Goal: Check status: Check status

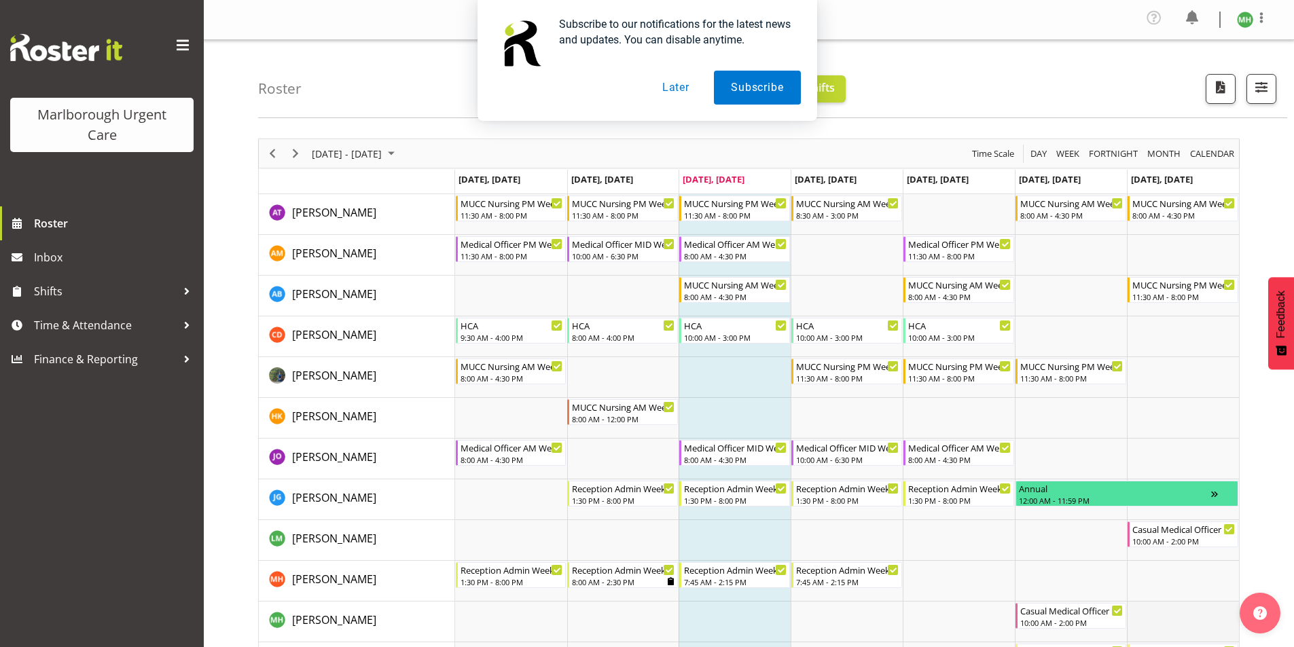
scroll to position [272, 0]
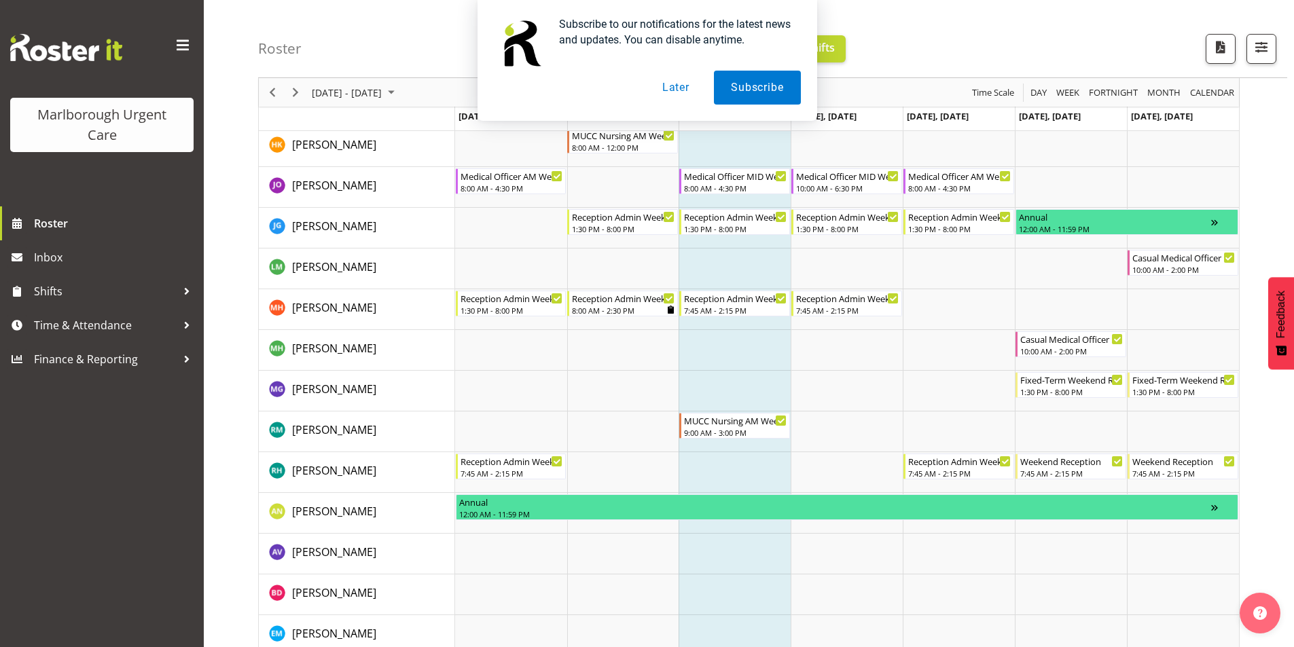
click at [674, 87] on button "Later" at bounding box center [675, 88] width 61 height 34
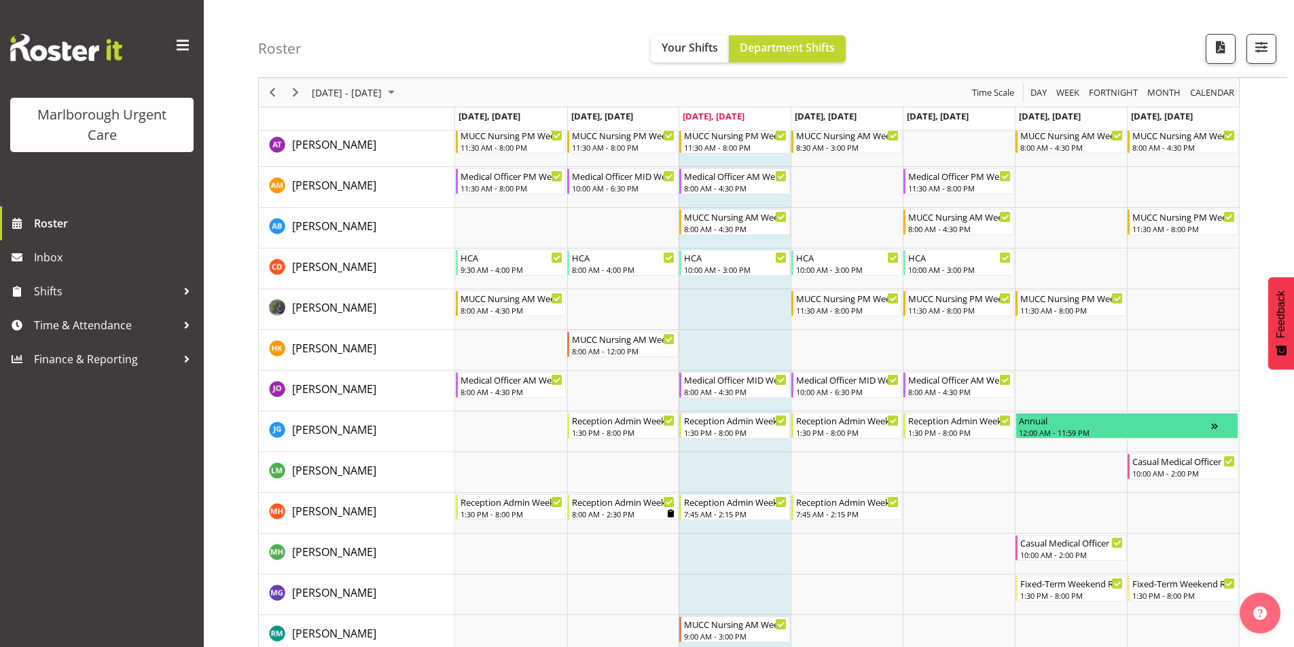
scroll to position [0, 0]
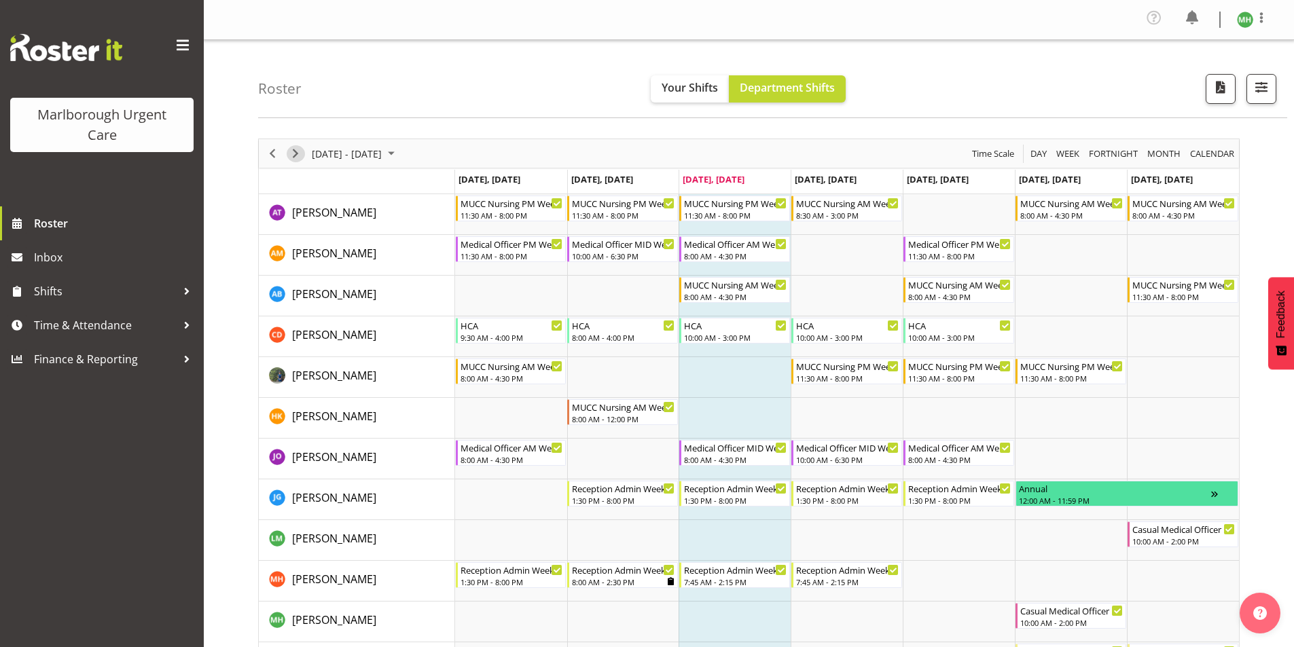
click at [299, 153] on span "Next" at bounding box center [295, 153] width 16 height 17
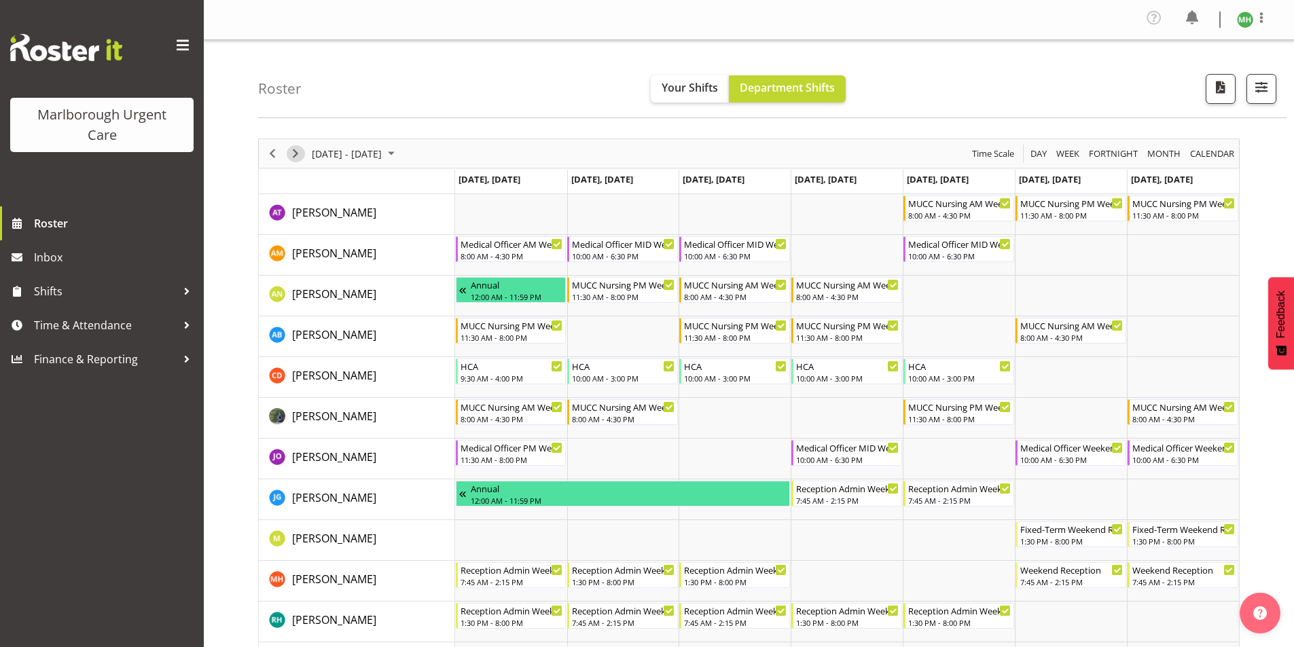
click at [296, 151] on span "Next" at bounding box center [295, 153] width 16 height 17
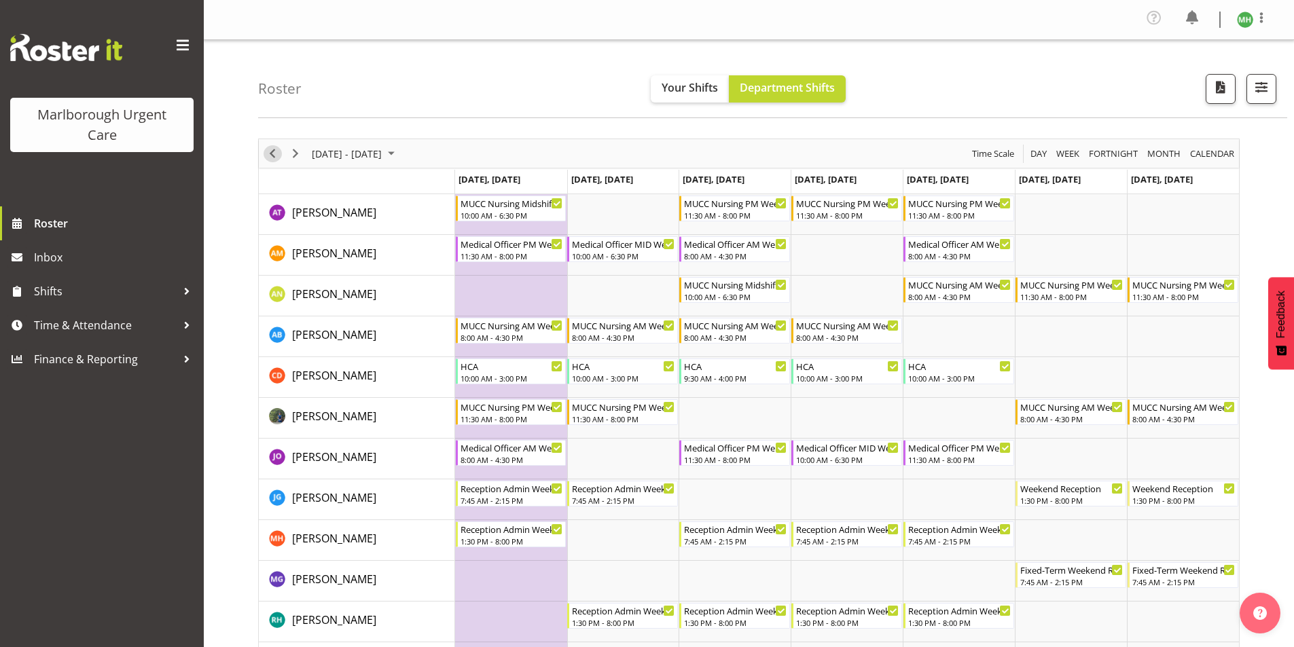
click at [267, 155] on span "Previous" at bounding box center [272, 153] width 16 height 17
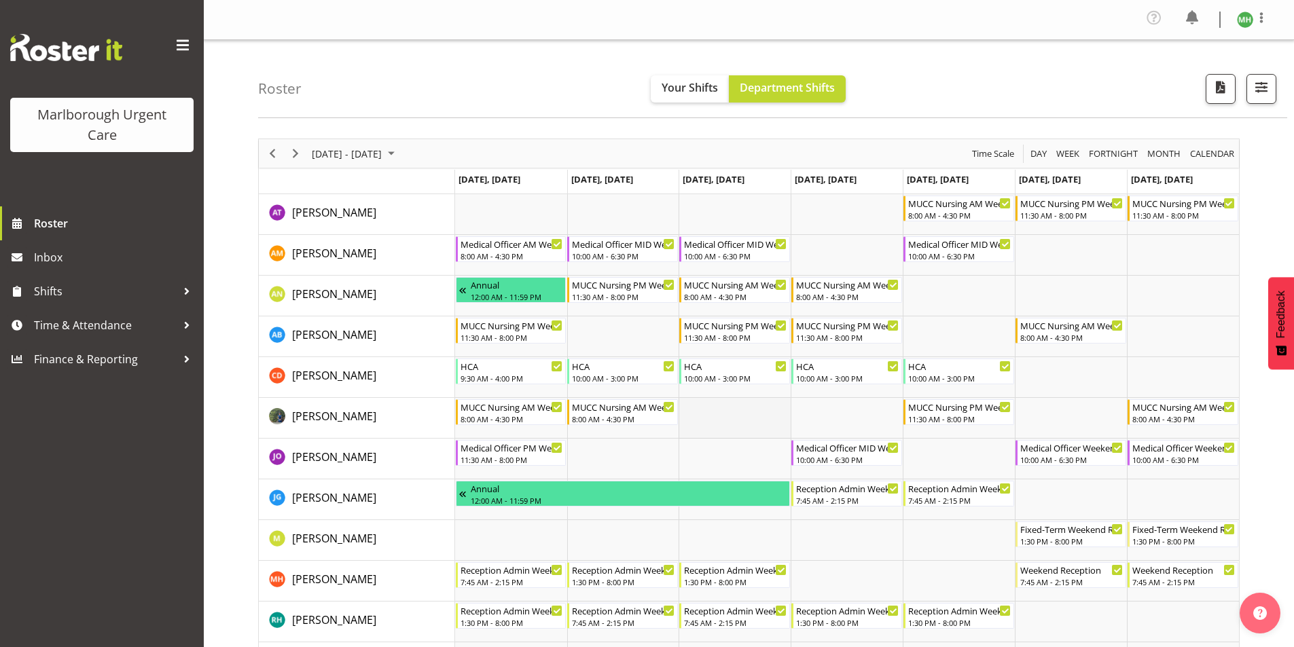
scroll to position [68, 0]
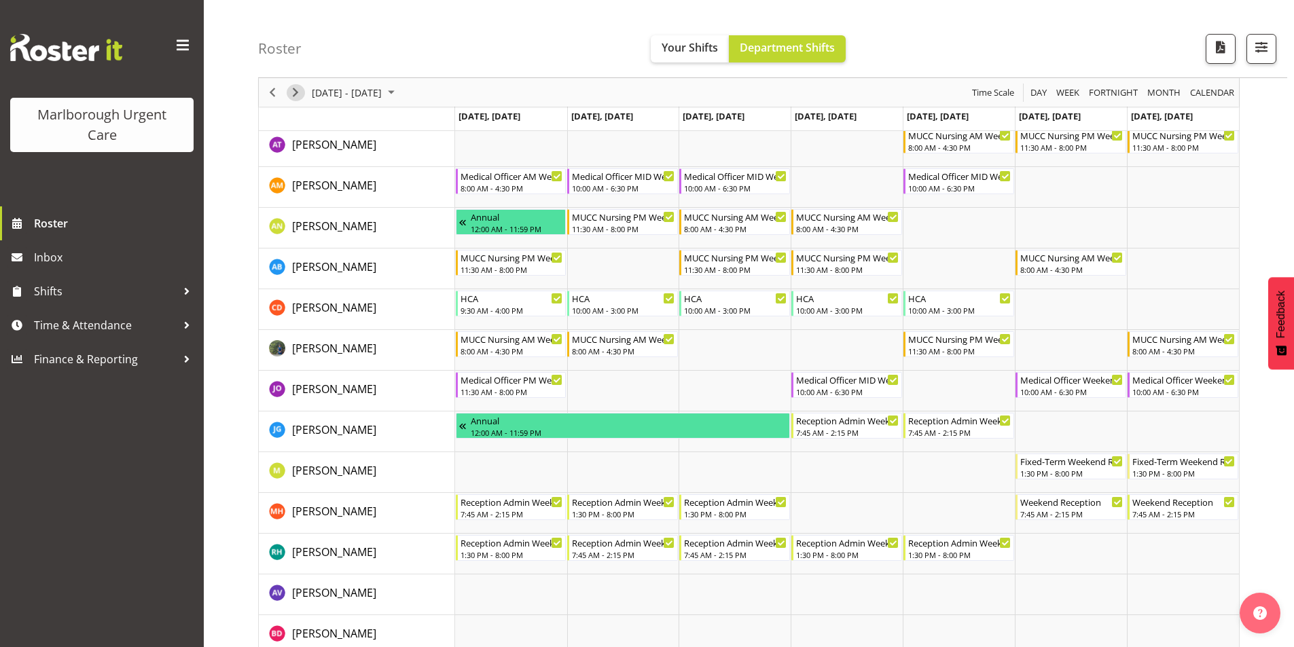
click at [301, 92] on span "Next" at bounding box center [295, 92] width 16 height 17
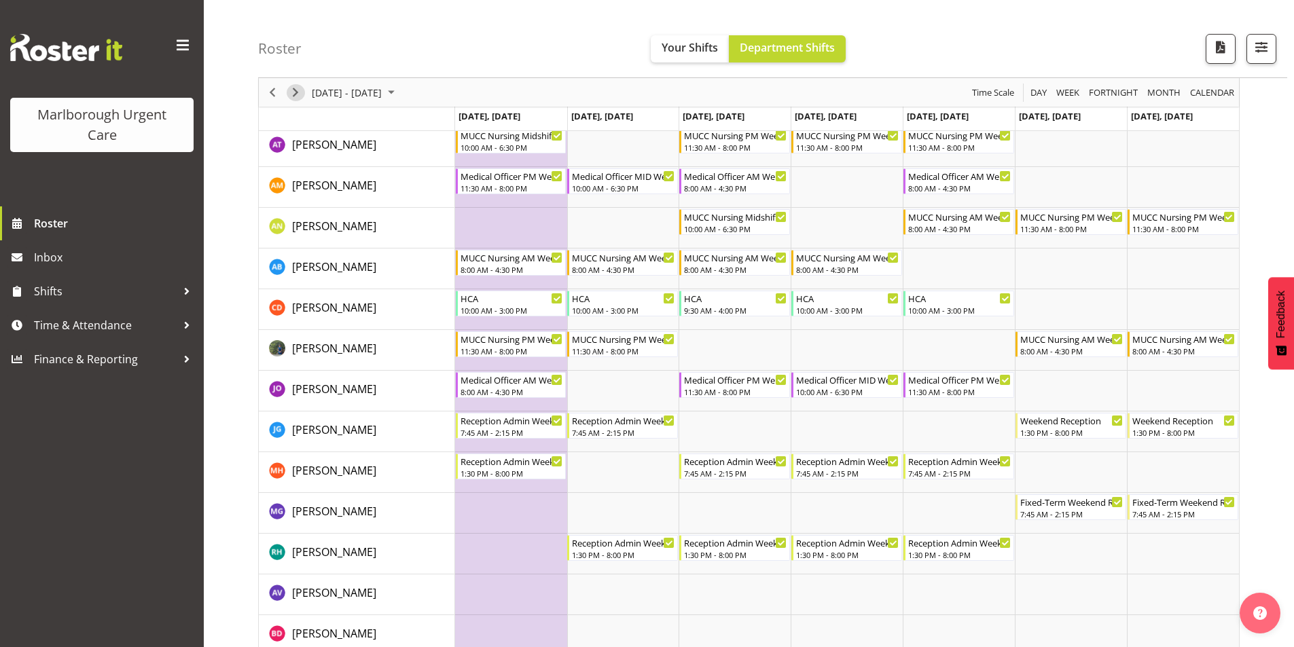
click at [294, 95] on span "Next" at bounding box center [295, 92] width 16 height 17
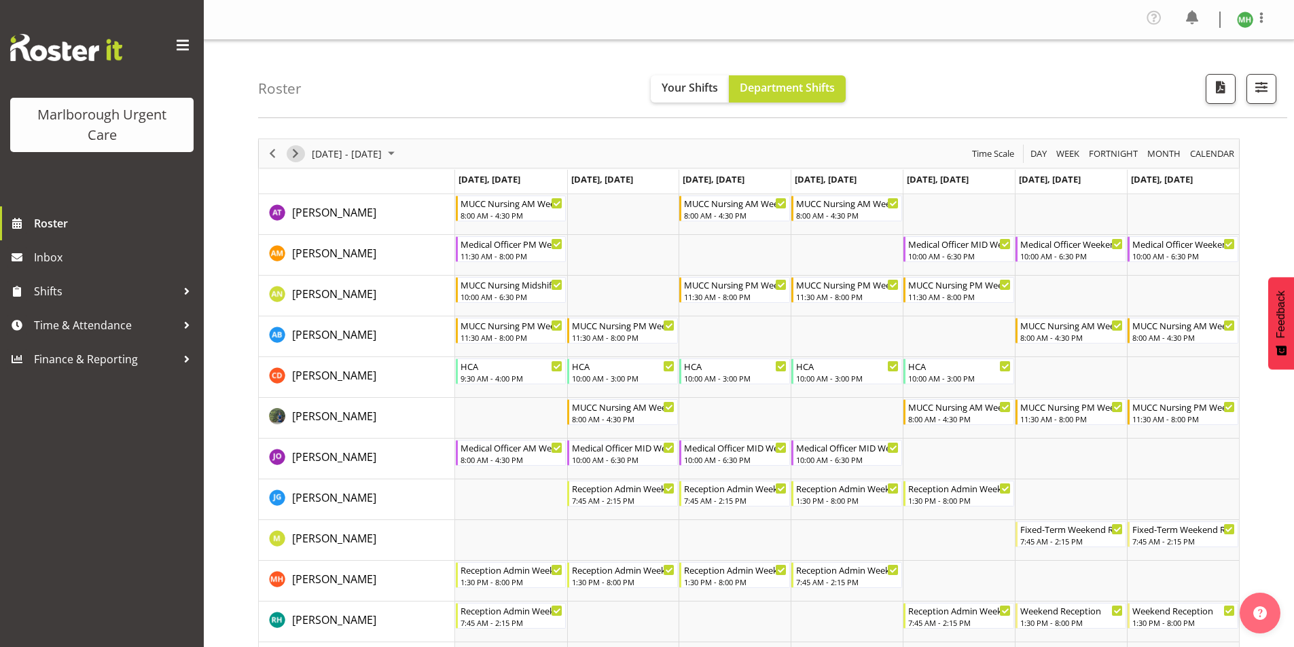
click at [296, 156] on span "Next" at bounding box center [295, 153] width 16 height 17
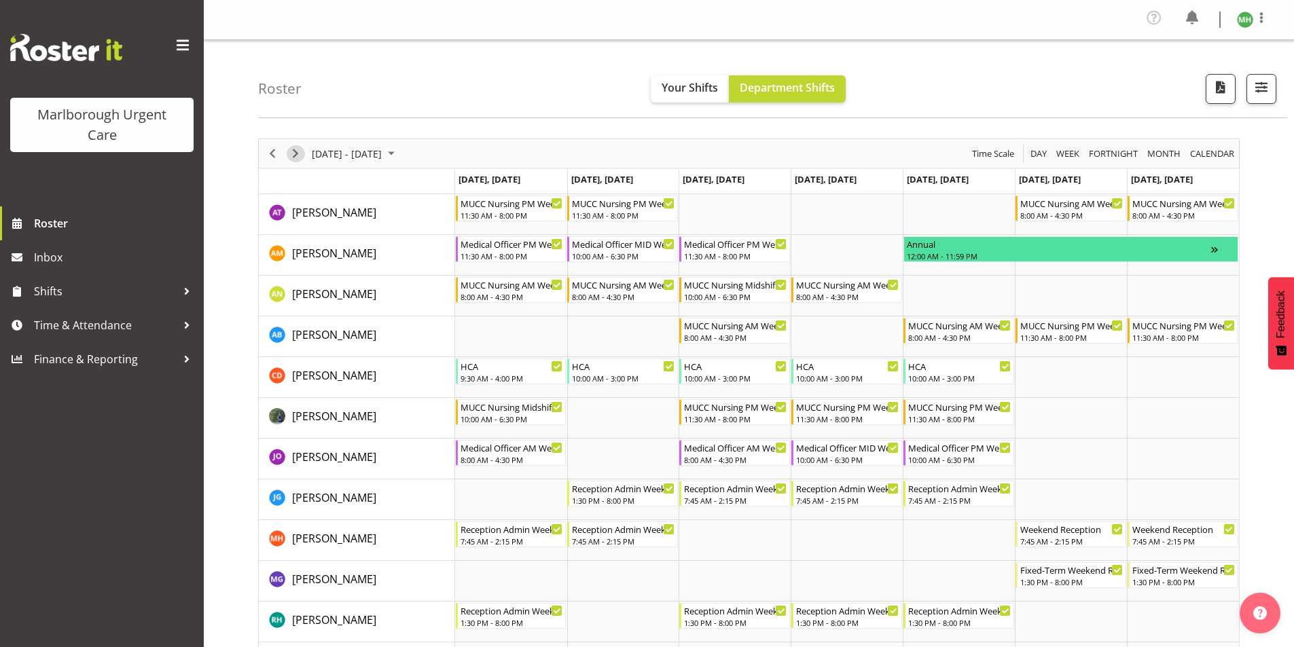
click at [294, 154] on span "Next" at bounding box center [295, 153] width 16 height 17
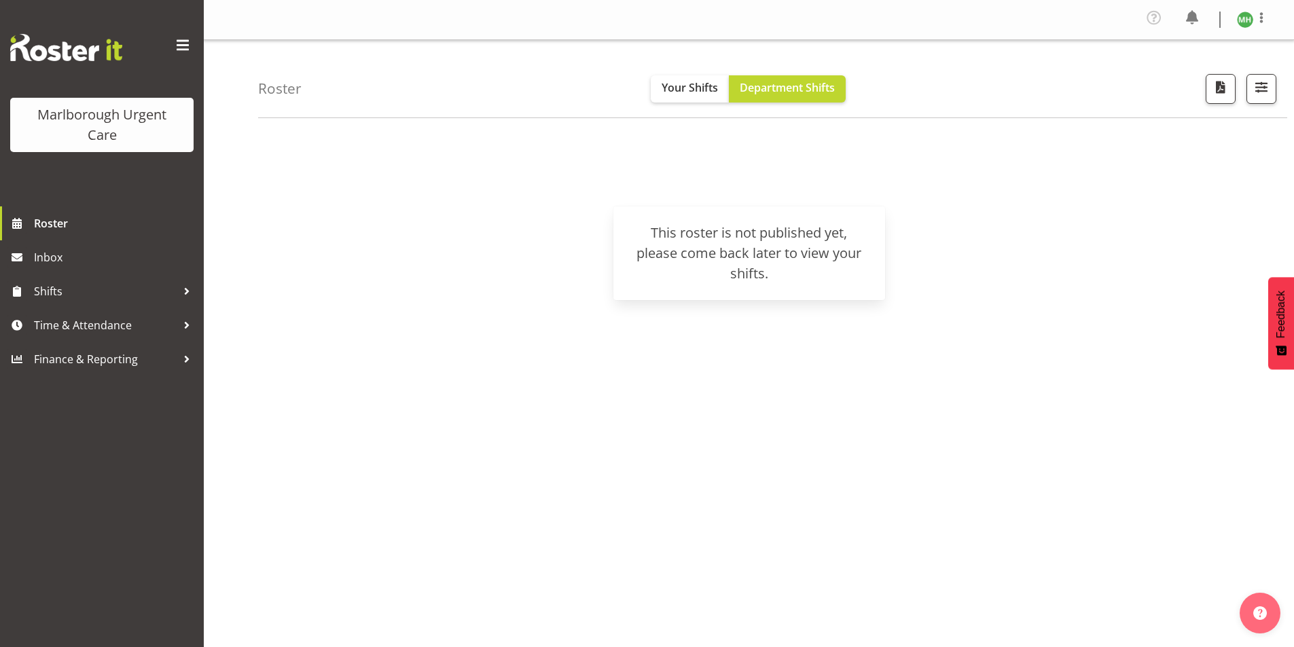
click at [251, 156] on div "Roster Your Shifts Department Shifts All Locations Clear Blenheim Select All De…" at bounding box center [749, 356] width 1090 height 632
click at [59, 229] on span "Roster" at bounding box center [115, 223] width 163 height 20
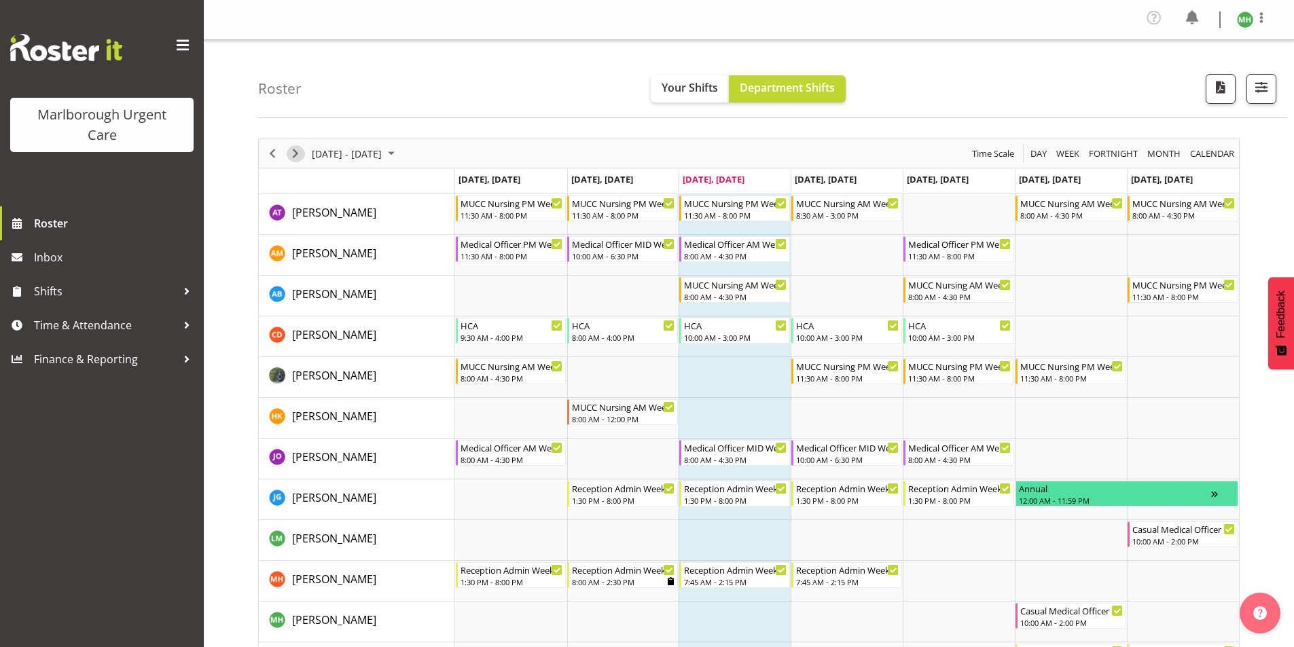
click at [296, 160] on span "Next" at bounding box center [295, 153] width 16 height 17
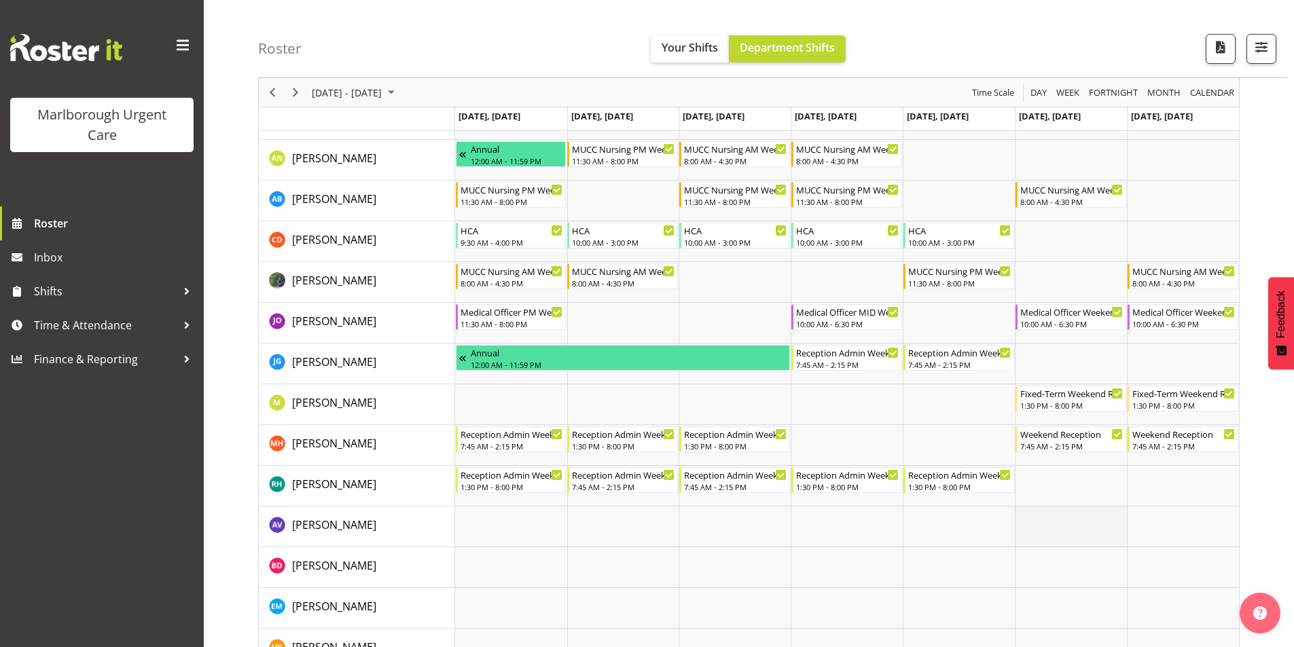
scroll to position [68, 0]
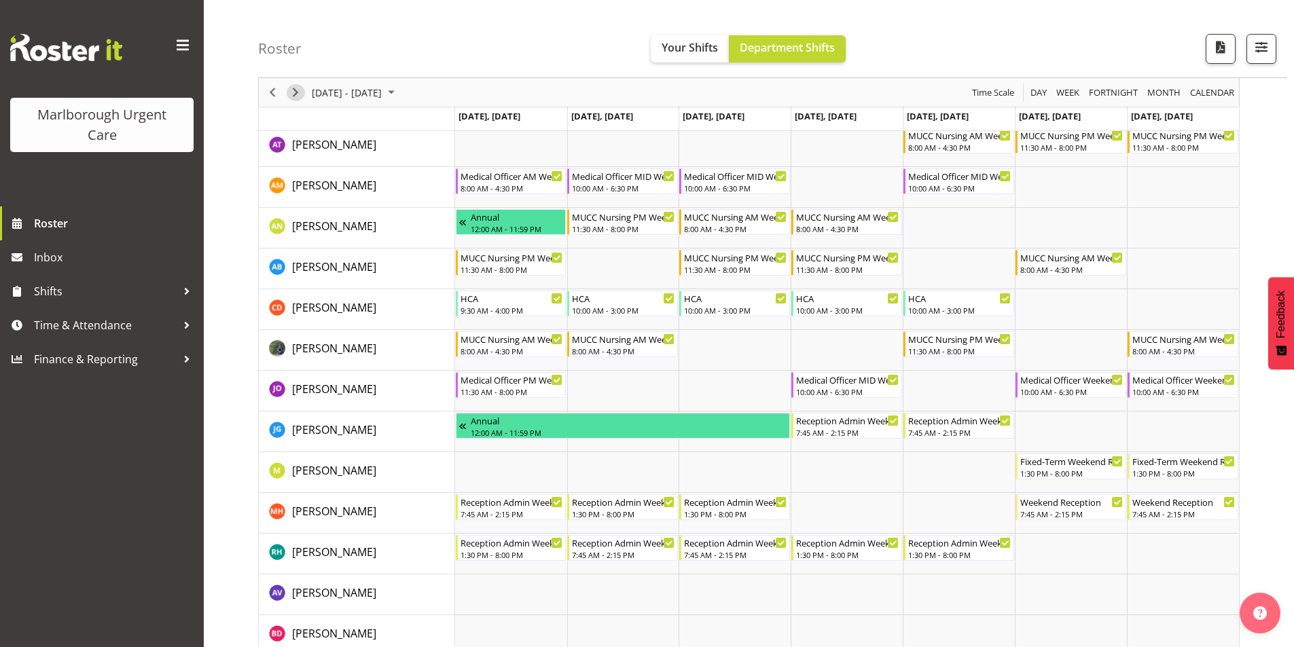
click at [299, 93] on span "Next" at bounding box center [295, 92] width 16 height 17
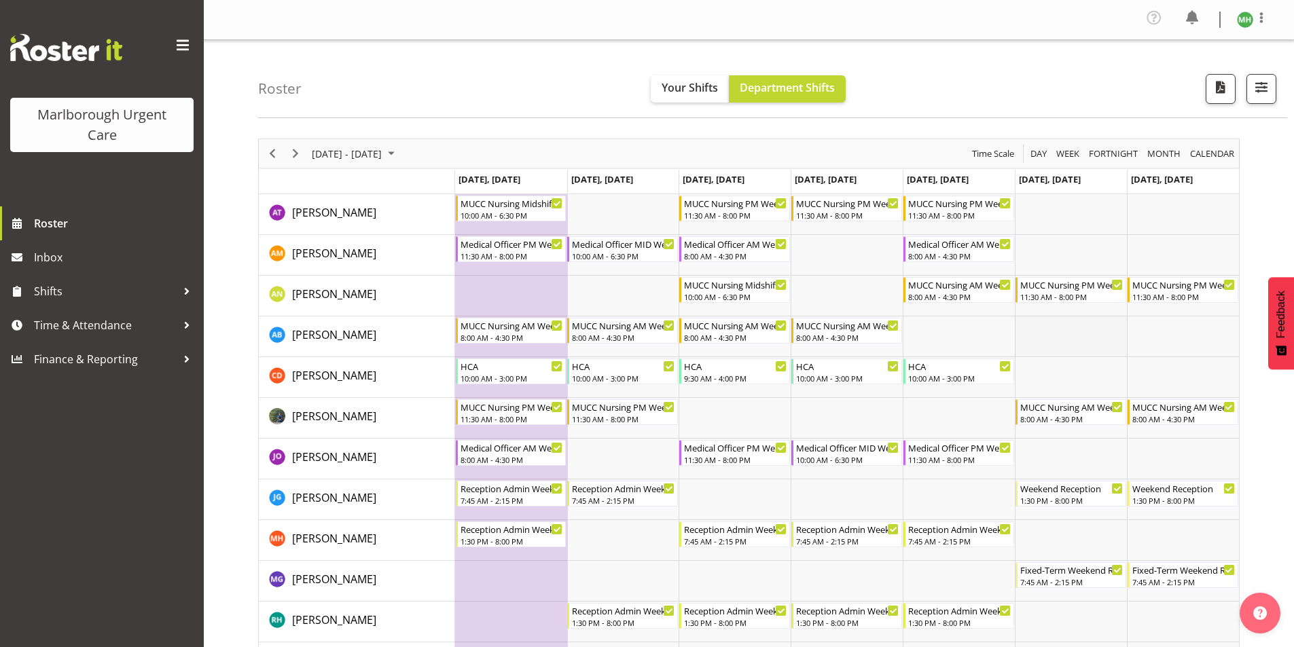
scroll to position [68, 0]
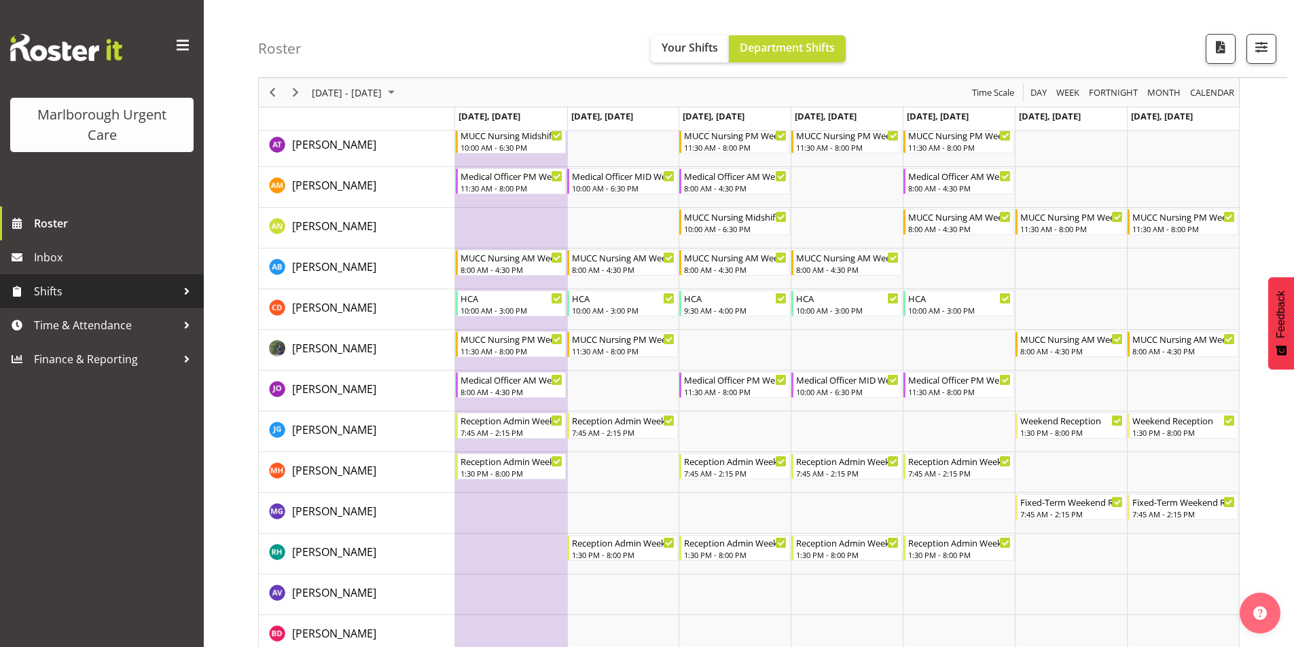
click at [151, 289] on span "Shifts" at bounding box center [105, 291] width 143 height 20
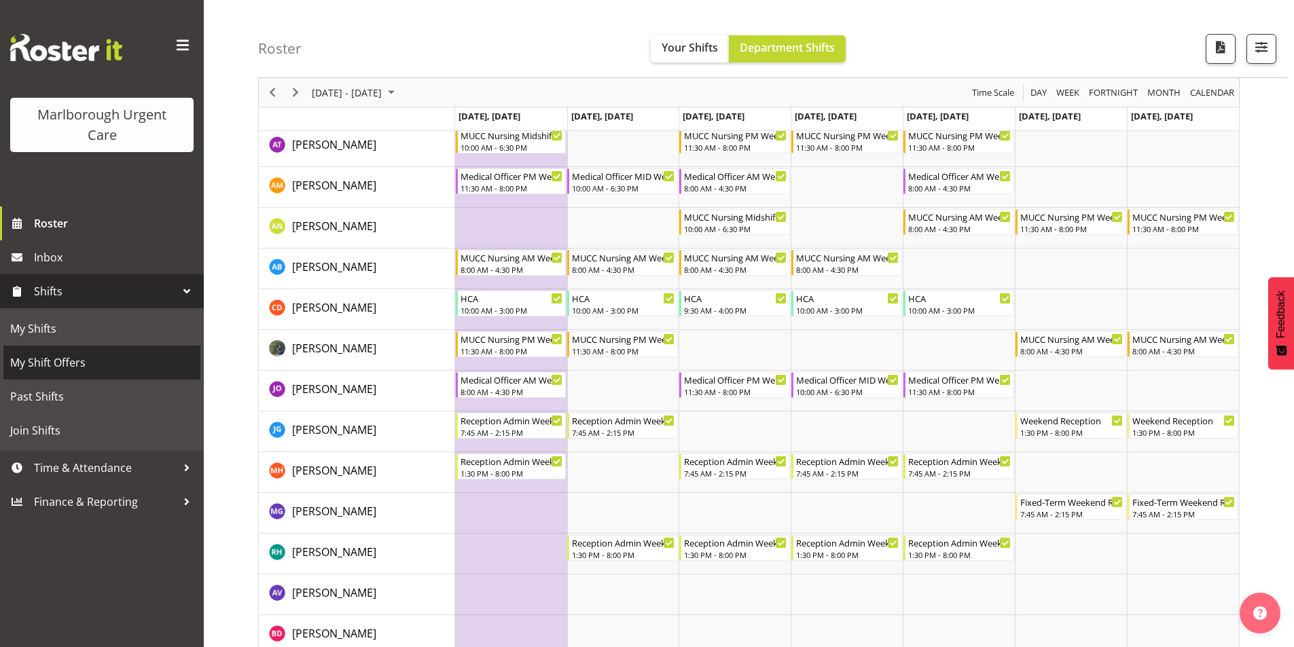
click at [58, 356] on span "My Shift Offers" at bounding box center [101, 363] width 183 height 20
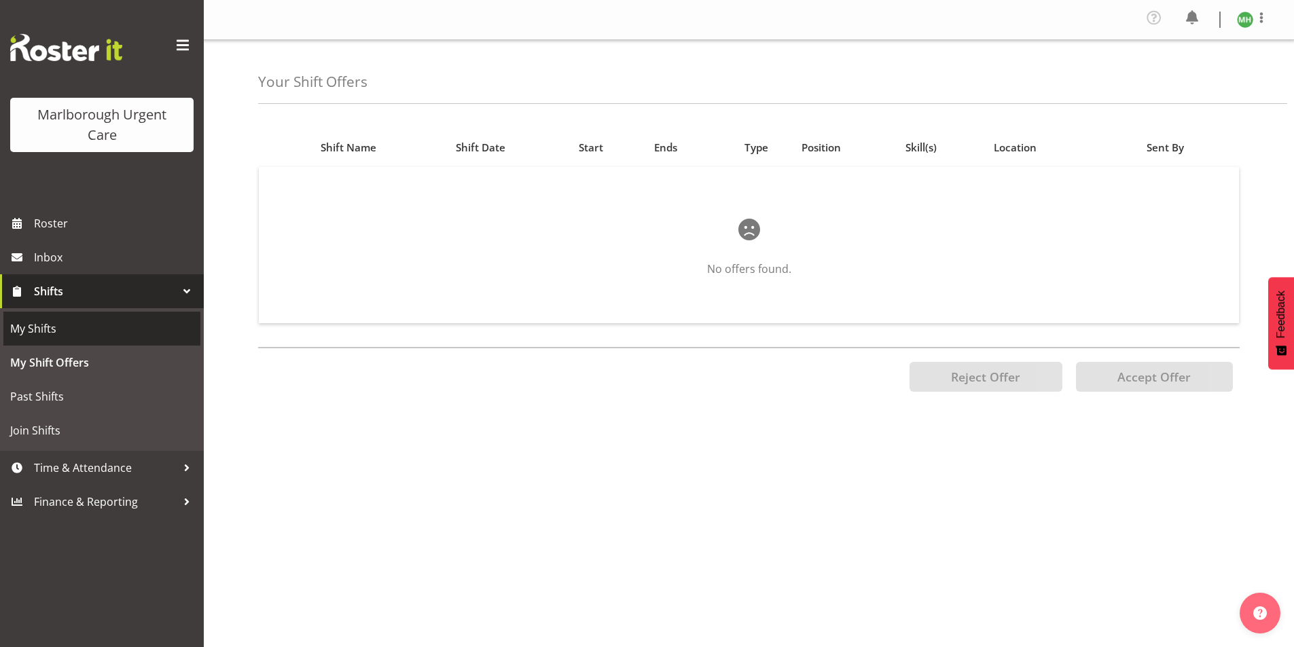
click at [29, 329] on span "My Shifts" at bounding box center [101, 329] width 183 height 20
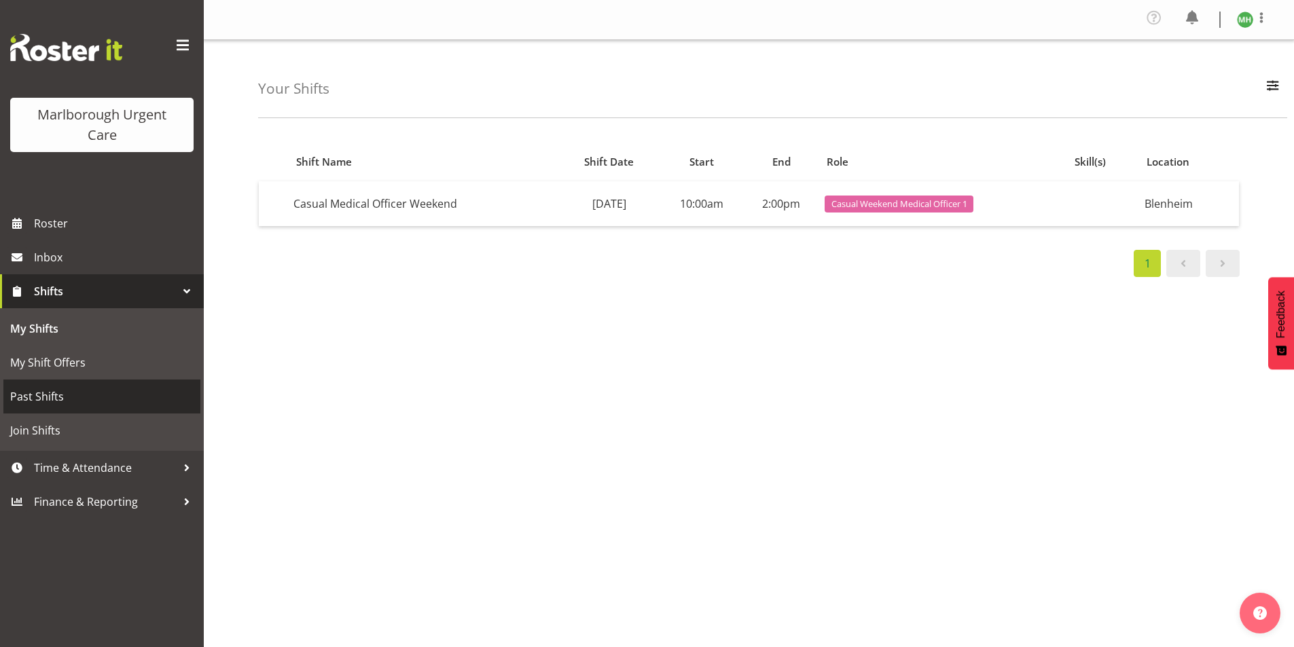
click at [54, 394] on span "Past Shifts" at bounding box center [101, 397] width 183 height 20
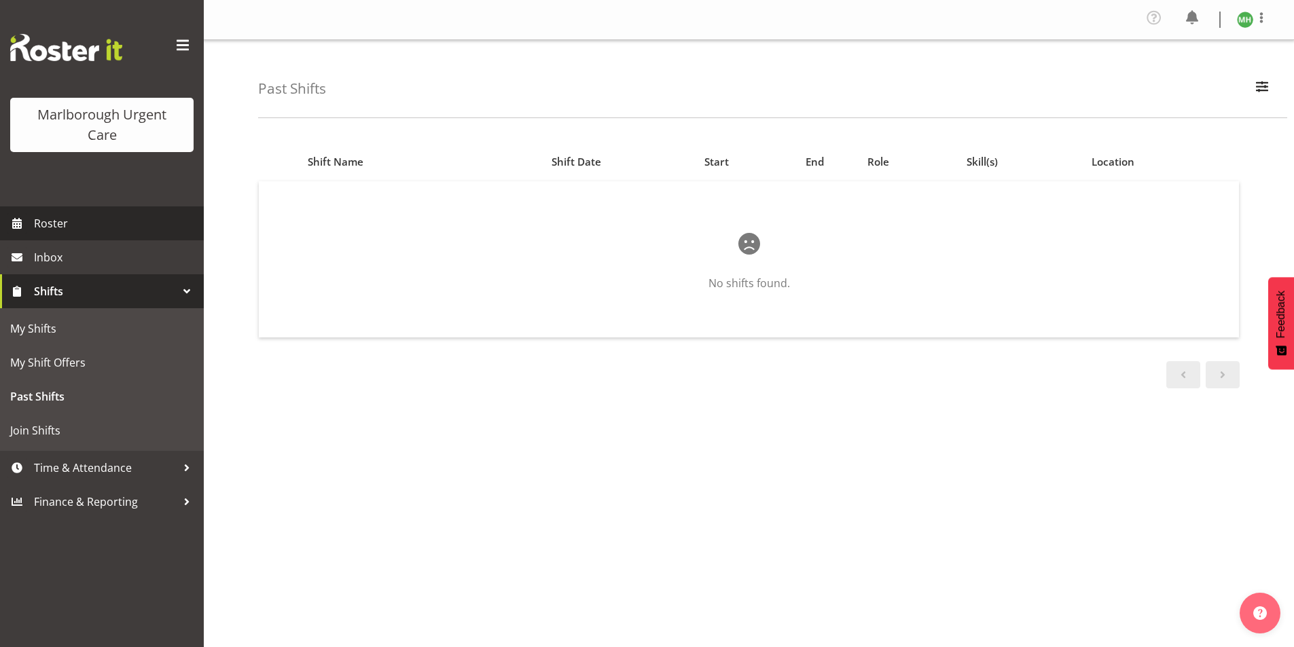
click at [55, 226] on span "Roster" at bounding box center [115, 223] width 163 height 20
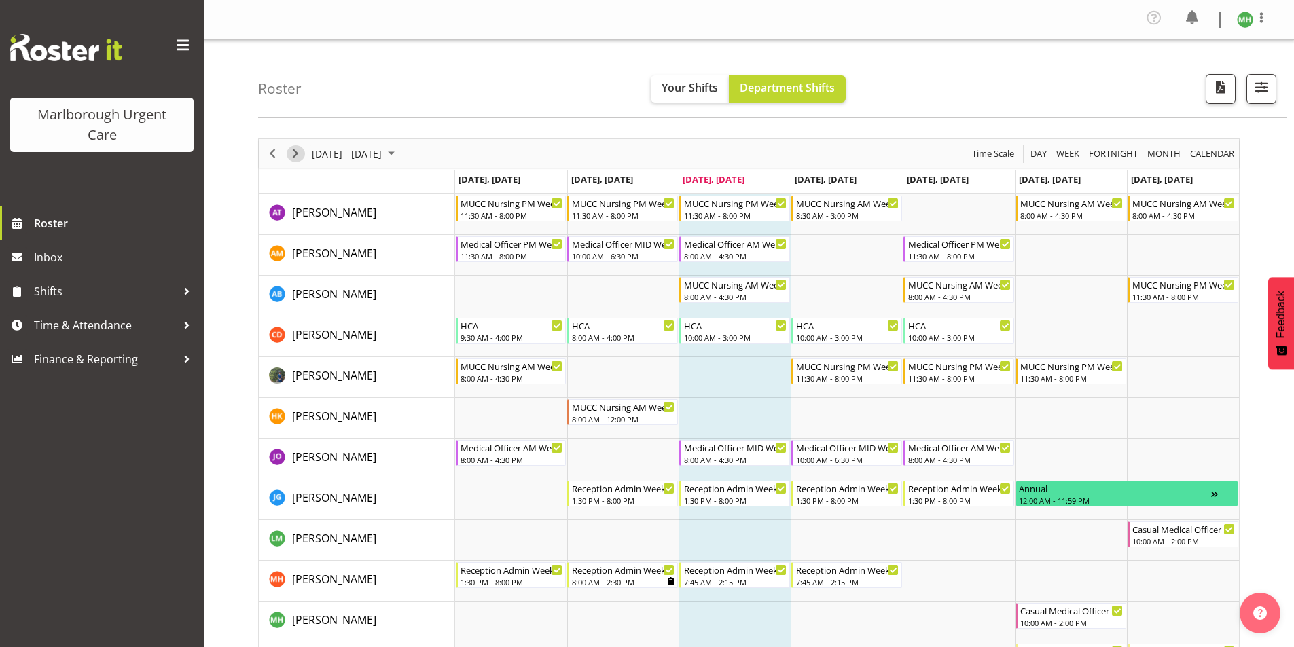
click at [288, 154] on span "Next" at bounding box center [295, 153] width 16 height 17
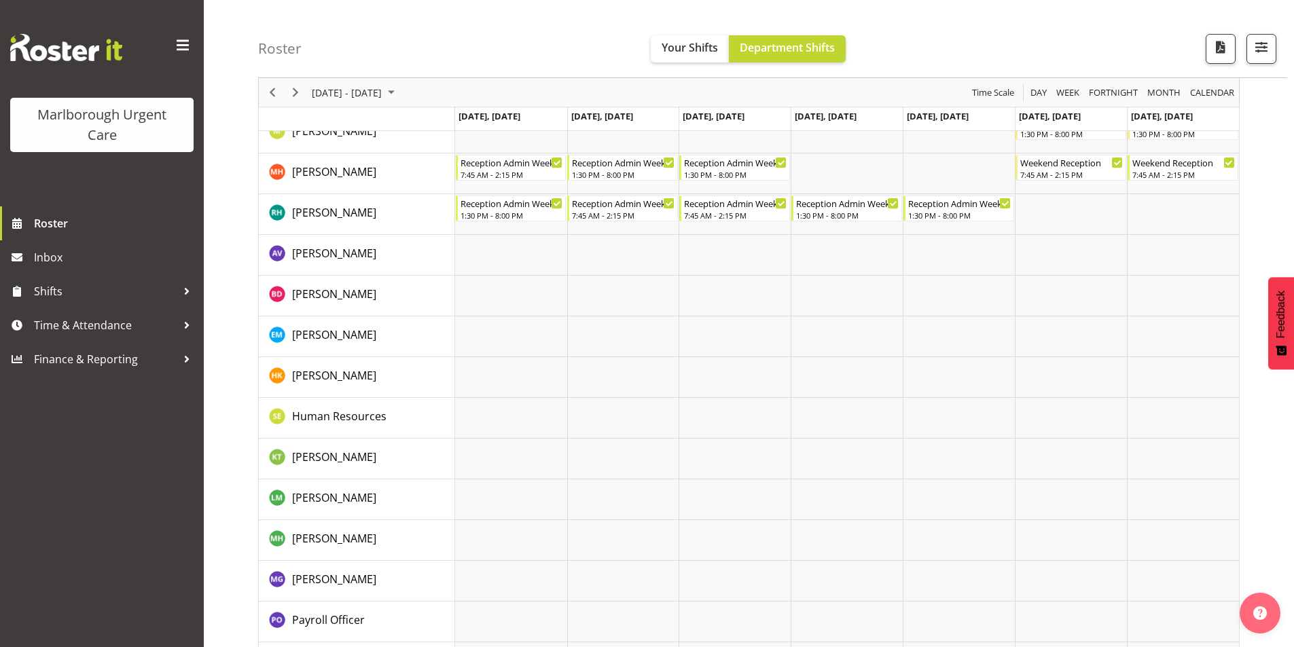
scroll to position [658, 0]
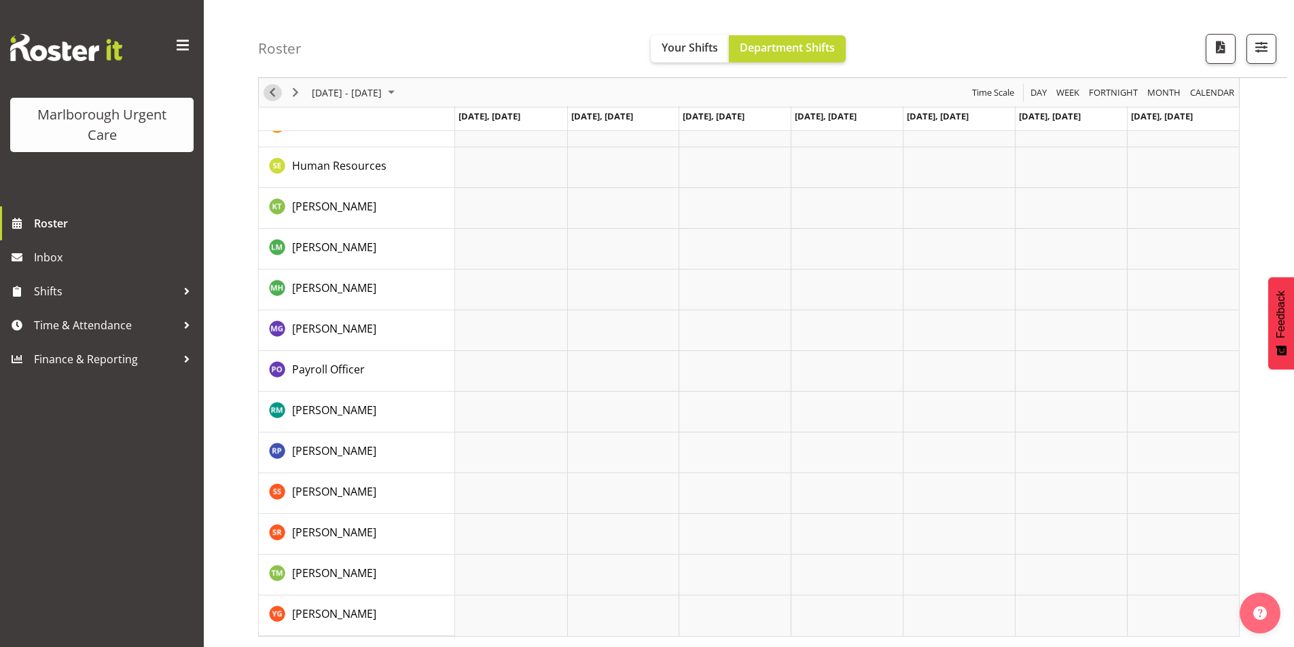
click at [276, 94] on span "Previous" at bounding box center [272, 92] width 16 height 17
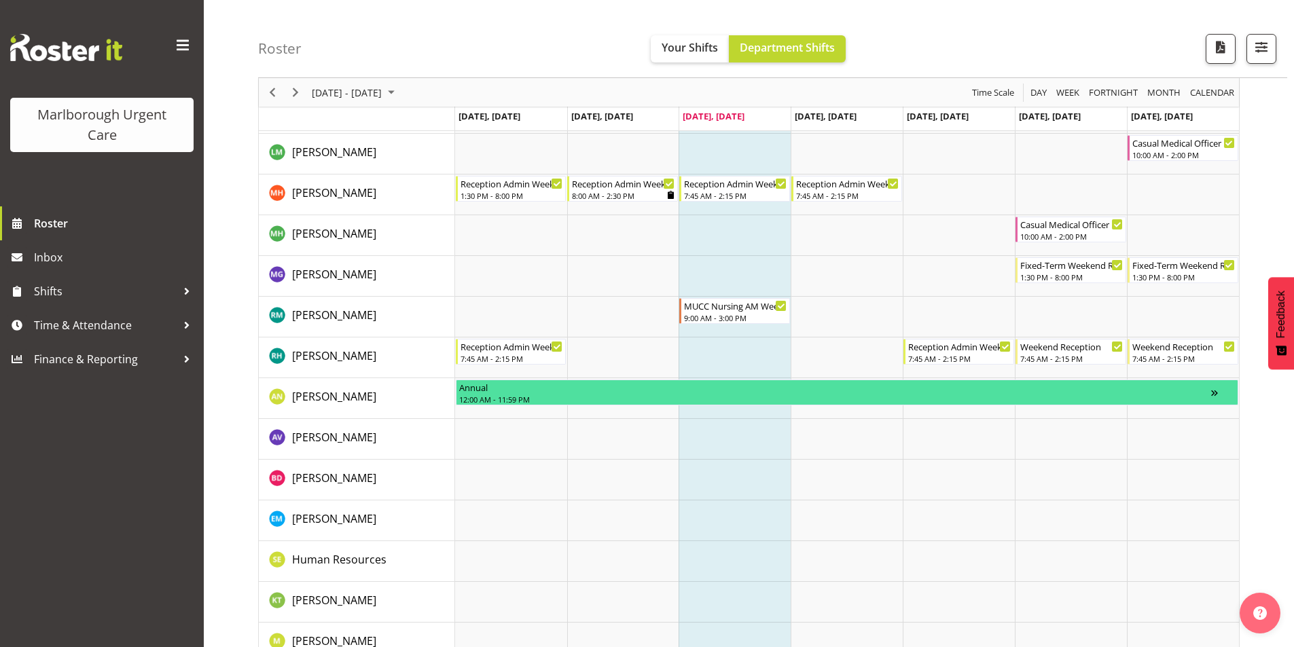
scroll to position [251, 0]
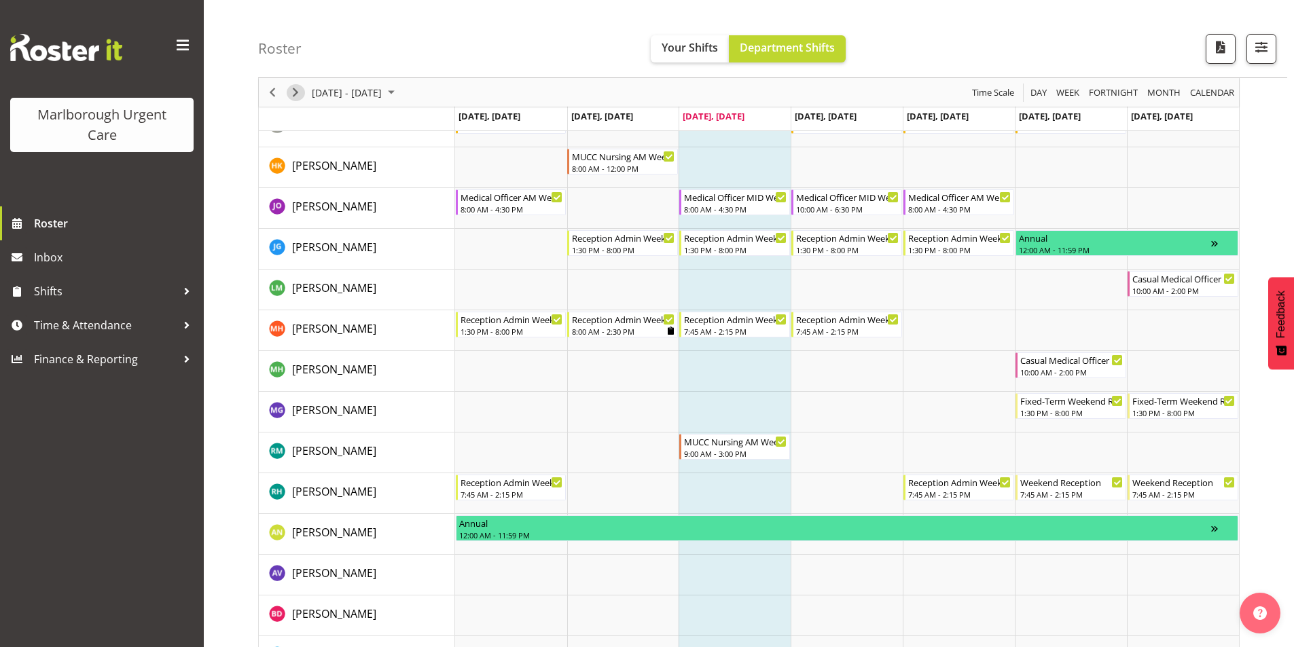
click at [295, 96] on span "Next" at bounding box center [295, 92] width 16 height 17
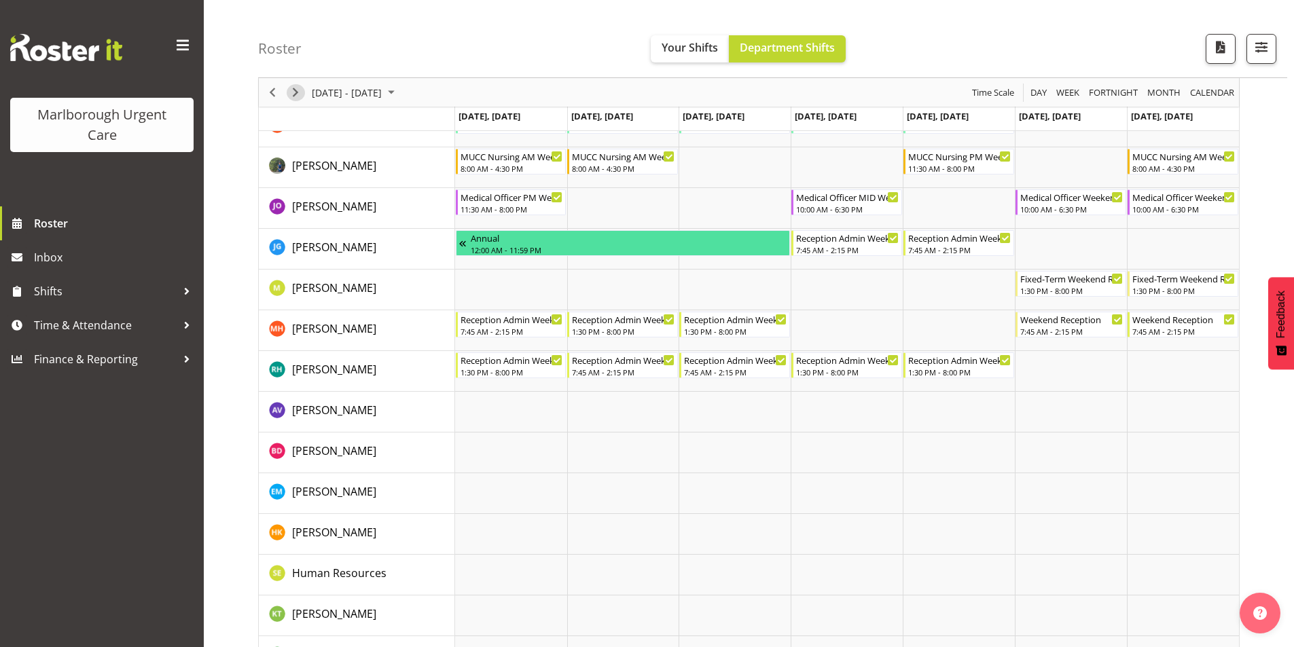
click at [295, 96] on span "Next" at bounding box center [295, 92] width 16 height 17
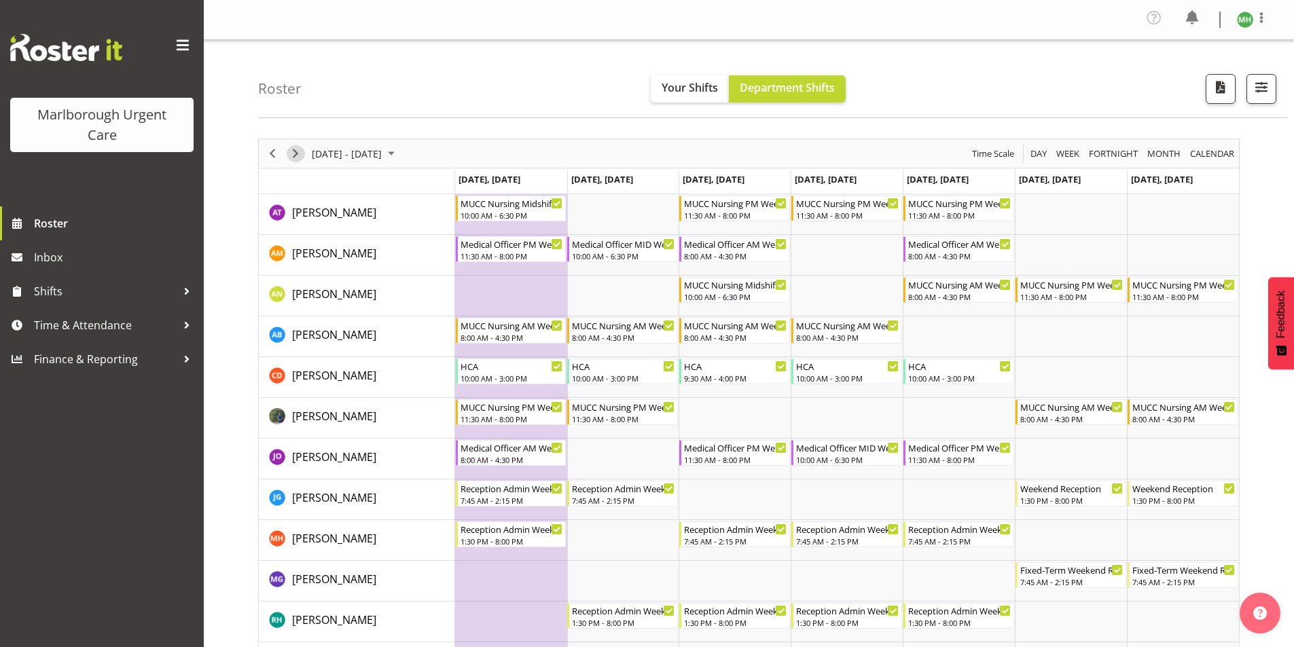
click at [293, 149] on span "Next" at bounding box center [295, 153] width 16 height 17
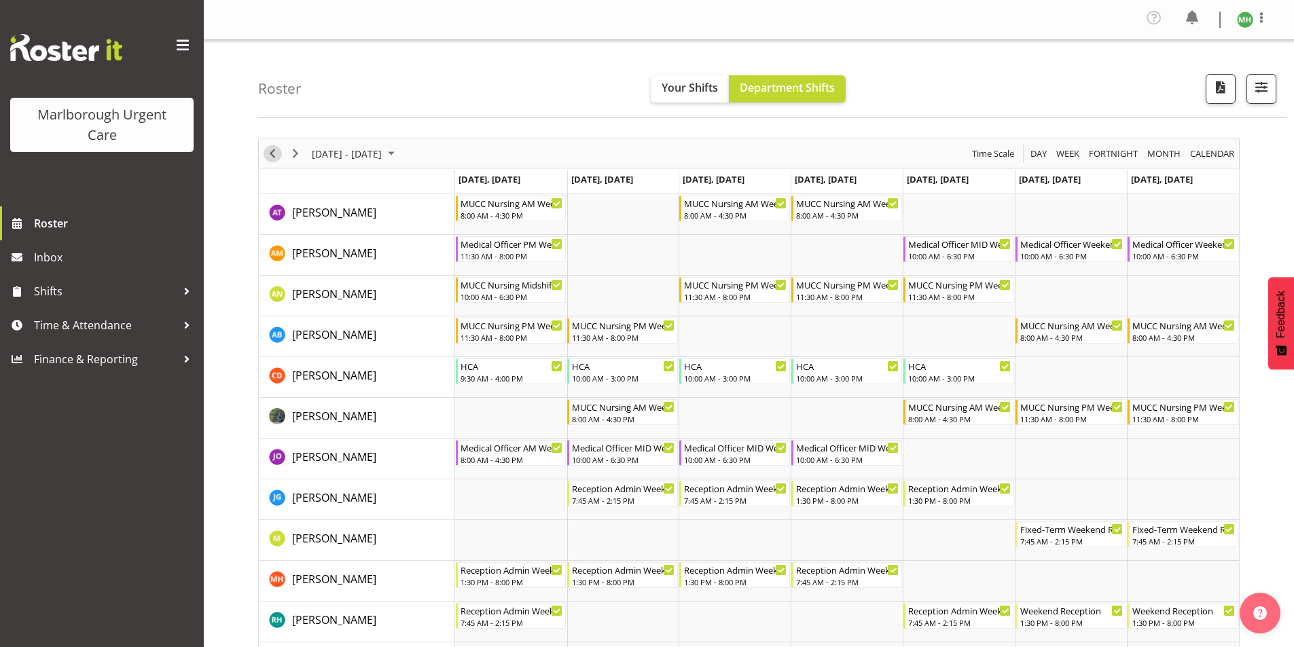
click at [275, 154] on span "Previous" at bounding box center [272, 153] width 16 height 17
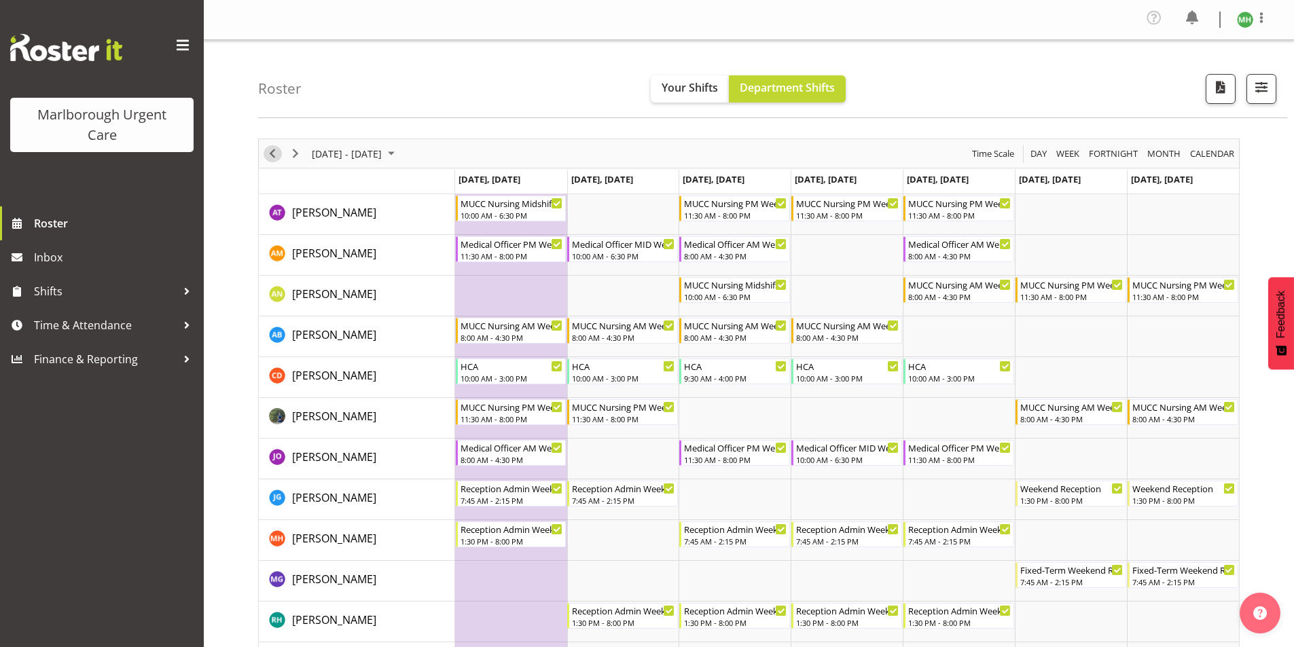
click at [276, 157] on span "Previous" at bounding box center [272, 153] width 16 height 17
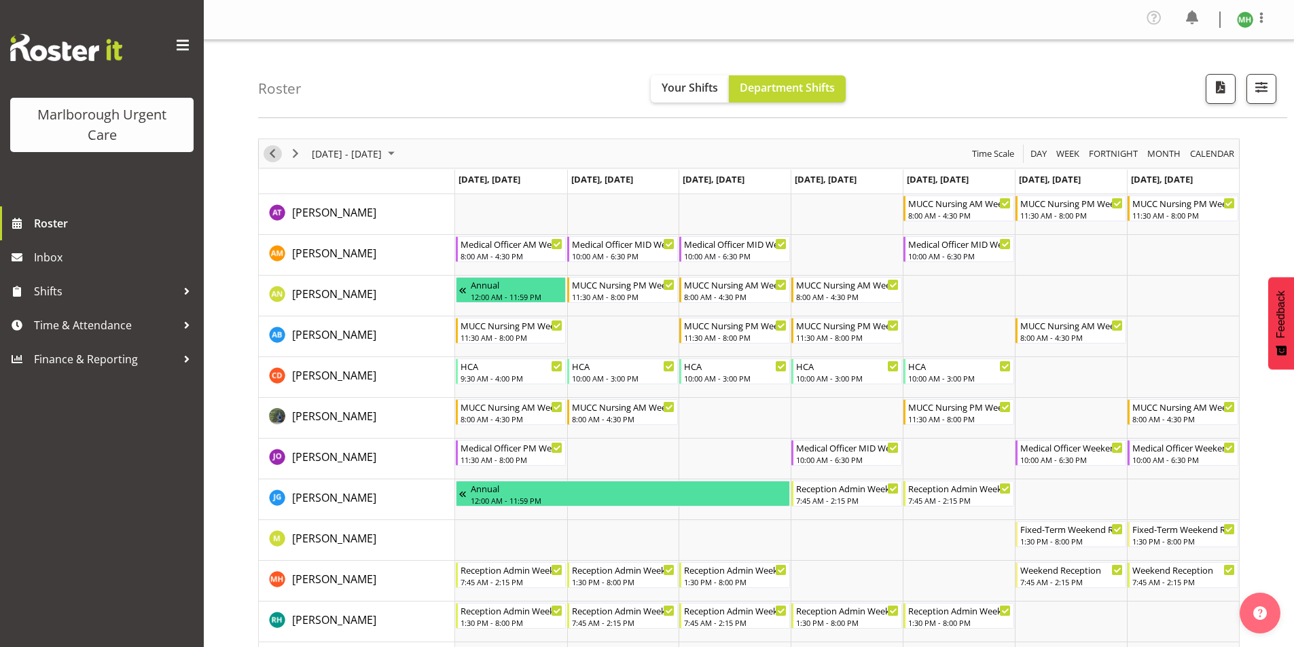
click at [269, 151] on span "Previous" at bounding box center [272, 153] width 16 height 17
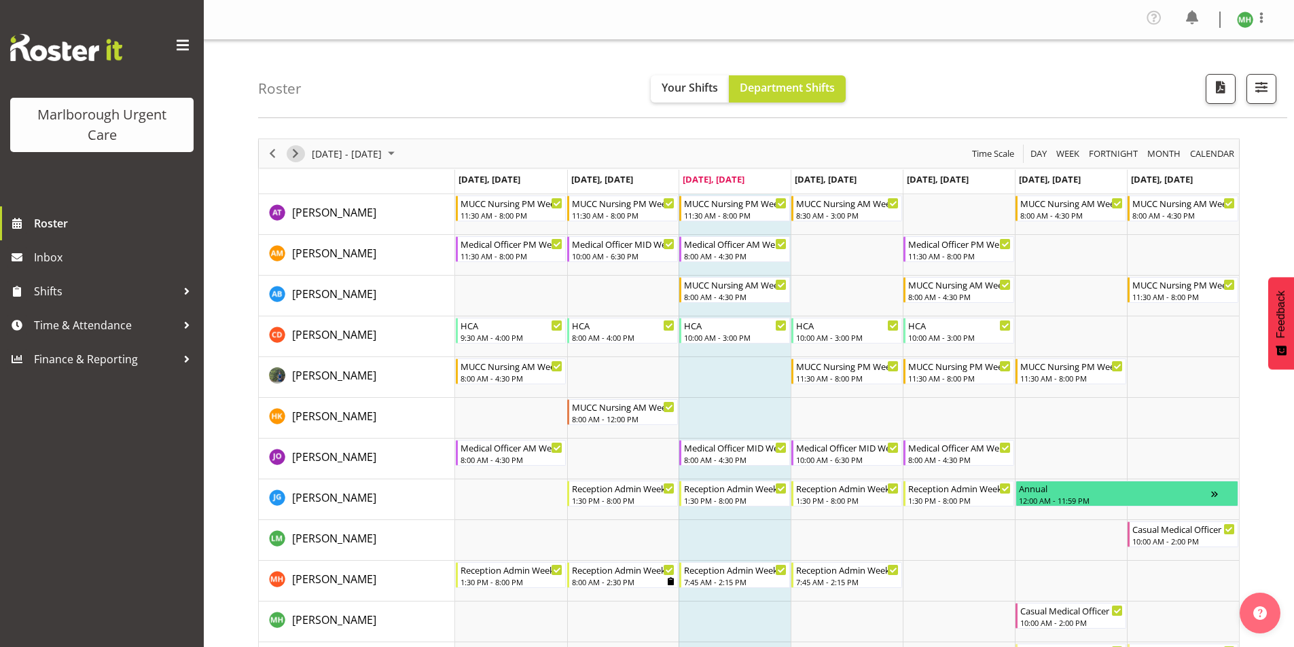
click at [296, 156] on span "Next" at bounding box center [295, 153] width 16 height 17
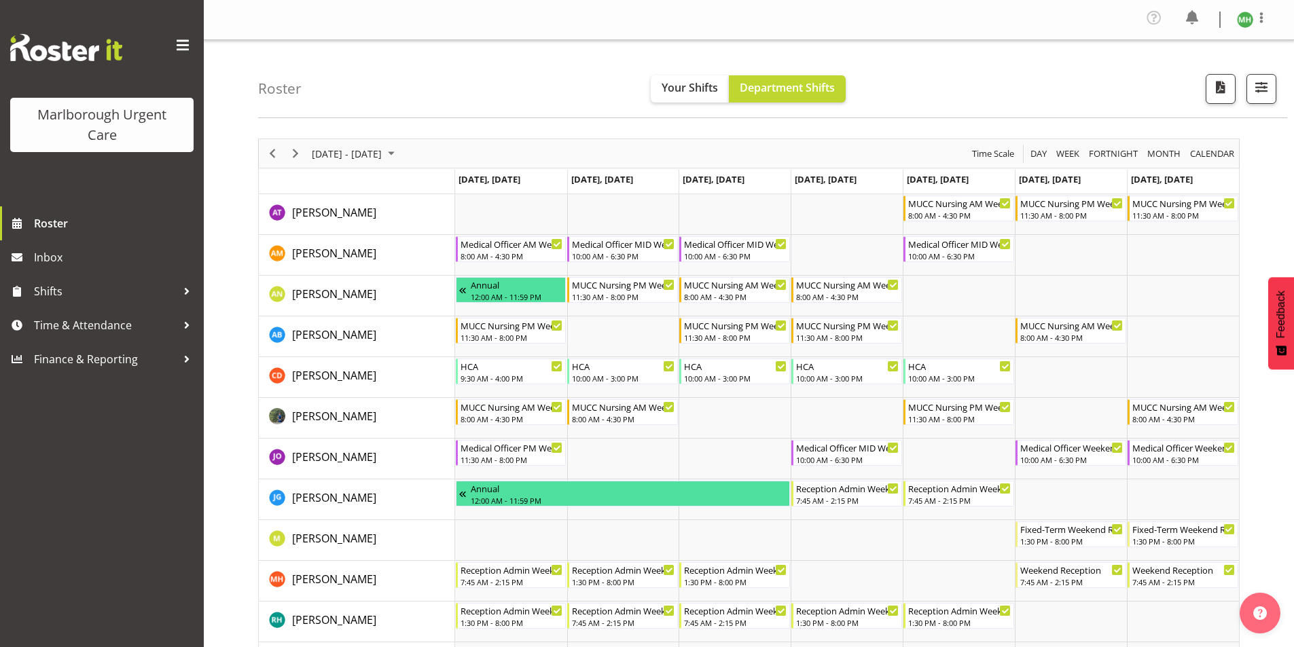
scroll to position [68, 0]
